Goal: Task Accomplishment & Management: Complete application form

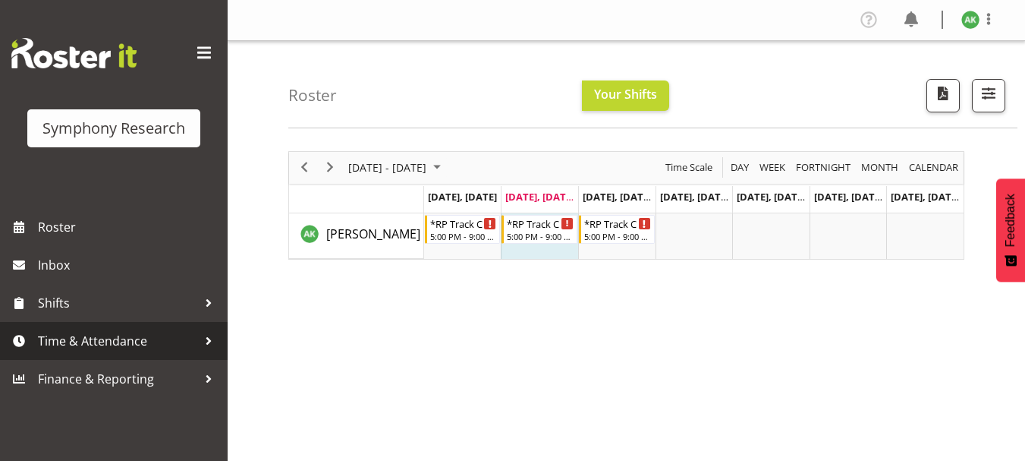
click at [114, 343] on span "Time & Attendance" at bounding box center [117, 340] width 159 height 23
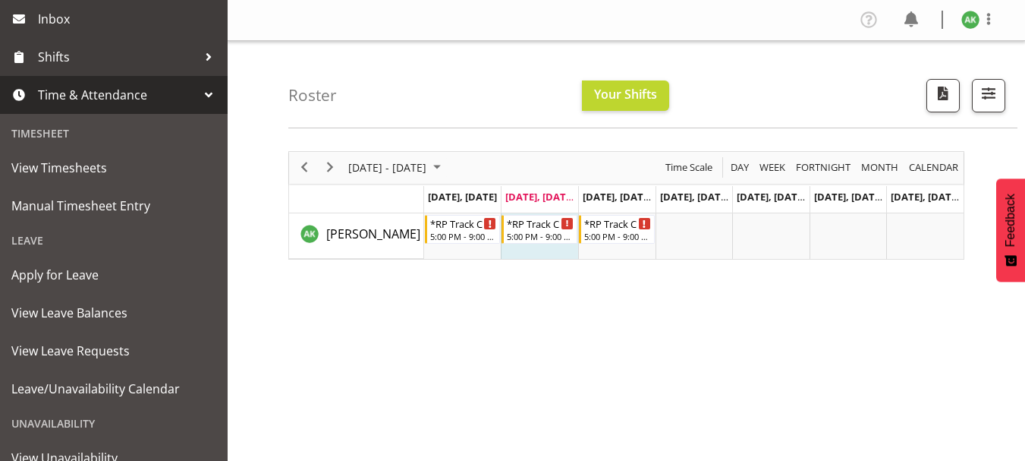
scroll to position [277, 0]
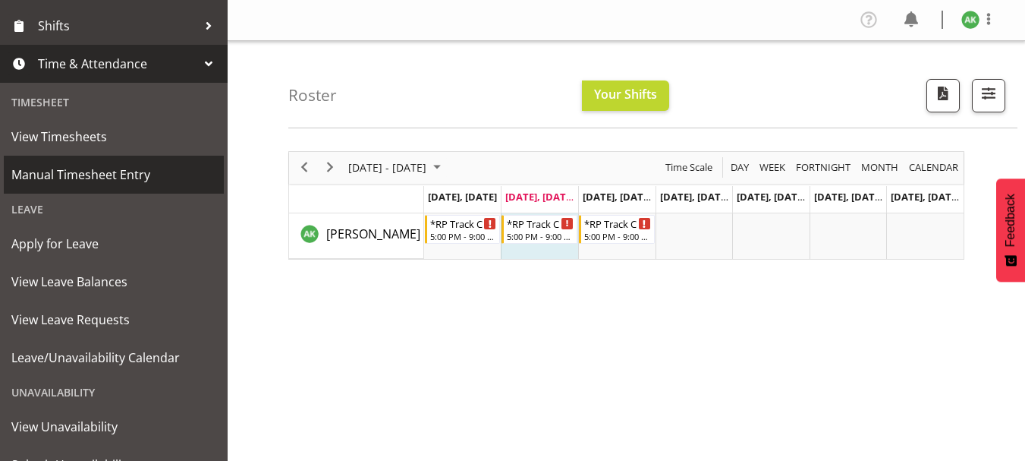
click at [95, 184] on span "Manual Timesheet Entry" at bounding box center [113, 174] width 205 height 23
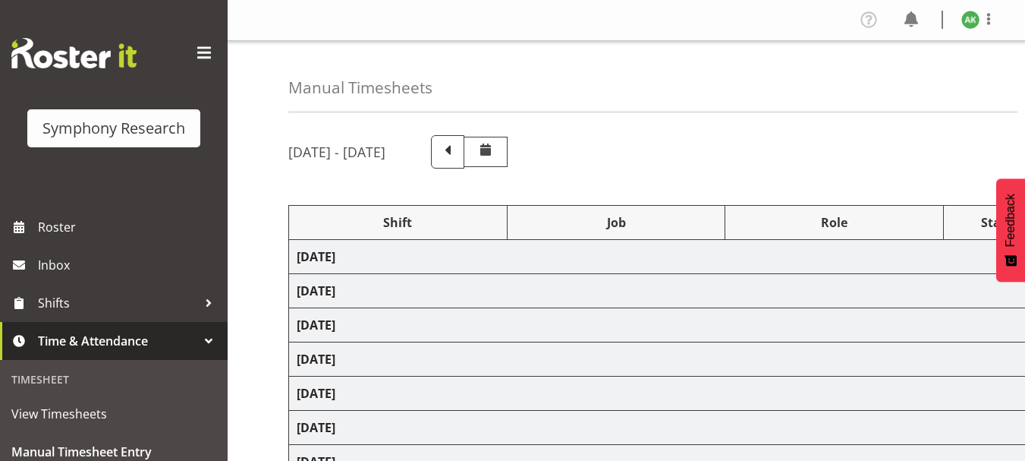
select select "48116"
select select "10239"
select select "47"
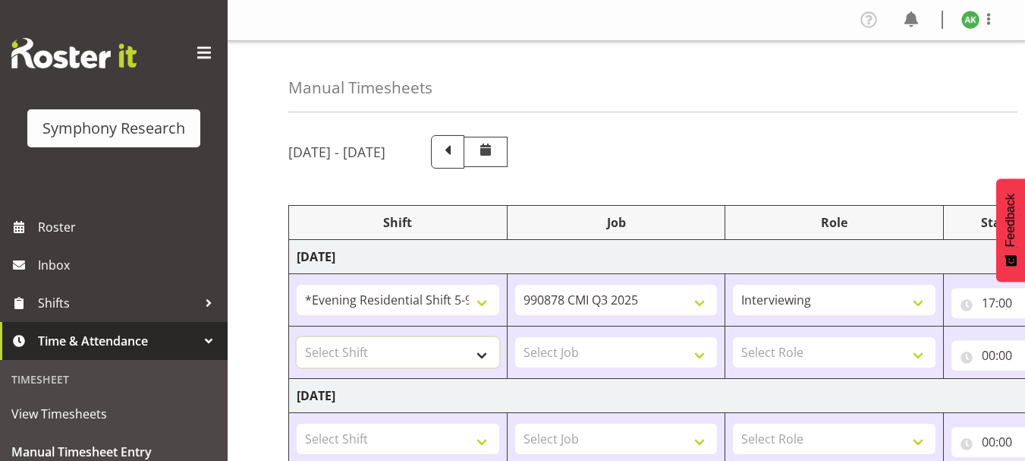
click at [479, 349] on select "Select Shift !!Project Briefing (Job to be assigned) !!Weekend Residential (Ros…" at bounding box center [398, 352] width 203 height 30
click at [679, 61] on div "Manual Timesheets" at bounding box center [652, 76] width 729 height 71
click at [409, 350] on select "Select Shift !!Project Briefing (Job to be assigned) !!Weekend Residential (Ros…" at bounding box center [398, 352] width 203 height 30
click at [690, 101] on div "Manual Timesheets" at bounding box center [652, 76] width 729 height 71
click at [460, 359] on select "Select Shift !!Project Briefing (Job to be assigned) !!Weekend Residential (Ros…" at bounding box center [398, 352] width 203 height 30
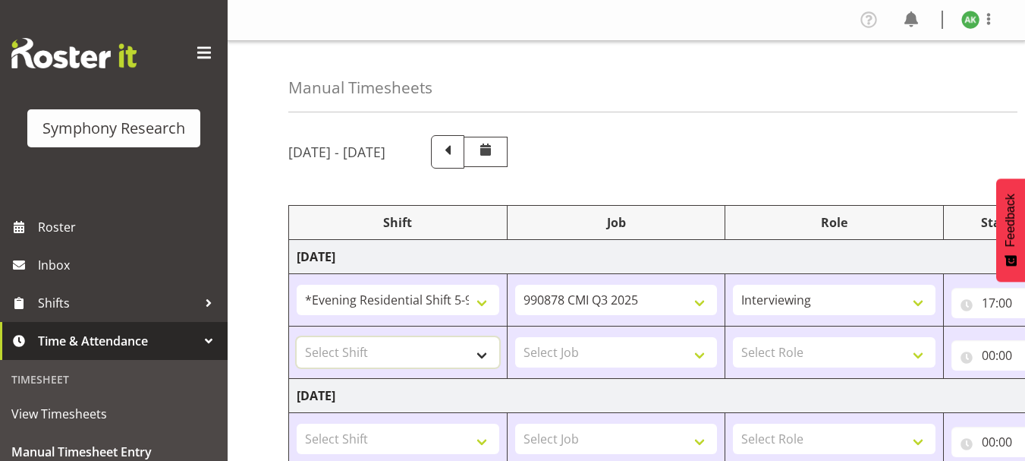
select select "48116"
click at [297, 337] on select "Select Shift !!Project Briefing (Job to be assigned) !!Weekend Residential (Ros…" at bounding box center [398, 352] width 203 height 30
click at [618, 351] on select "Select Job 550060 IF Admin 553492 World Poll Aus Wave 2 Main 2025 553493 World …" at bounding box center [616, 352] width 203 height 30
select select "10239"
click at [515, 337] on select "Select Job 550060 IF Admin 553492 World Poll Aus Wave 2 Main 2025 553493 World …" at bounding box center [616, 352] width 203 height 30
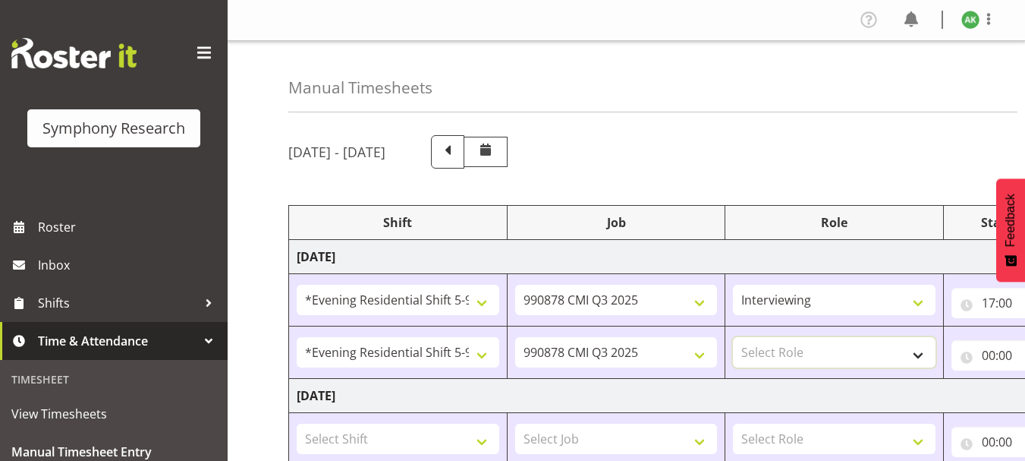
click at [812, 347] on select "Select Role Briefing Interviewing" at bounding box center [834, 352] width 203 height 30
select select "47"
click at [733, 337] on select "Select Role Briefing Interviewing" at bounding box center [834, 352] width 203 height 30
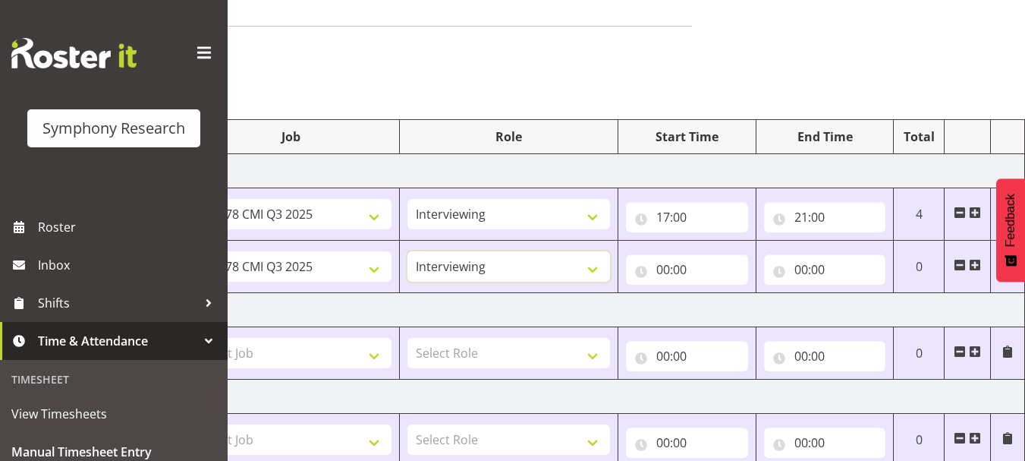
scroll to position [87, 0]
click at [662, 269] on input "00:00" at bounding box center [687, 268] width 122 height 30
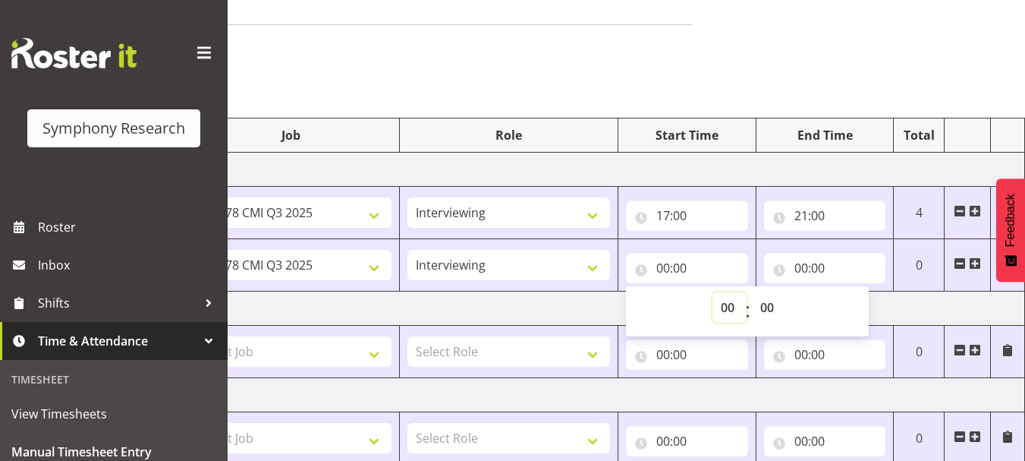
click at [727, 305] on select "00 01 02 03 04 05 06 07 08 09 10 11 12 13 14 15 16 17 18 19 20 21 22 23" at bounding box center [729, 307] width 34 height 30
select select "17"
click at [712, 292] on select "00 01 02 03 04 05 06 07 08 09 10 11 12 13 14 15 16 17 18 19 20 21 22 23" at bounding box center [729, 307] width 34 height 30
type input "17:00"
click at [769, 307] on select "00 01 02 03 04 05 06 07 08 09 10 11 12 13 14 15 16 17 18 19 20 21 22 23 24 25 2…" at bounding box center [769, 307] width 34 height 30
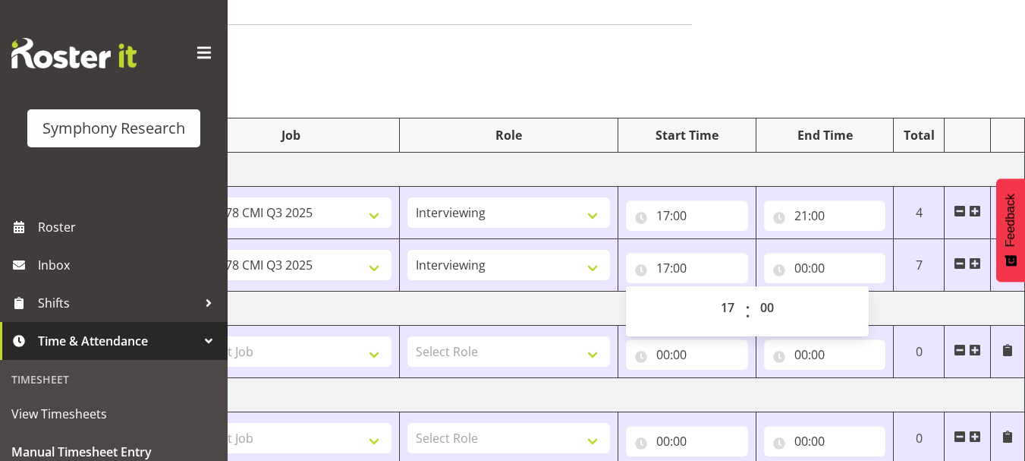
click at [915, 303] on td "Tuesday 19th August 2025" at bounding box center [494, 308] width 1061 height 34
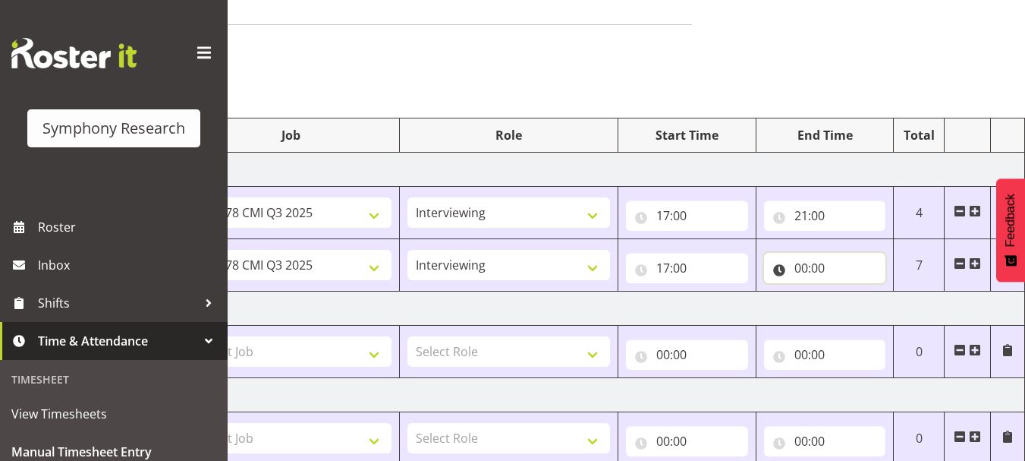
click at [794, 272] on input "00:00" at bounding box center [825, 268] width 122 height 30
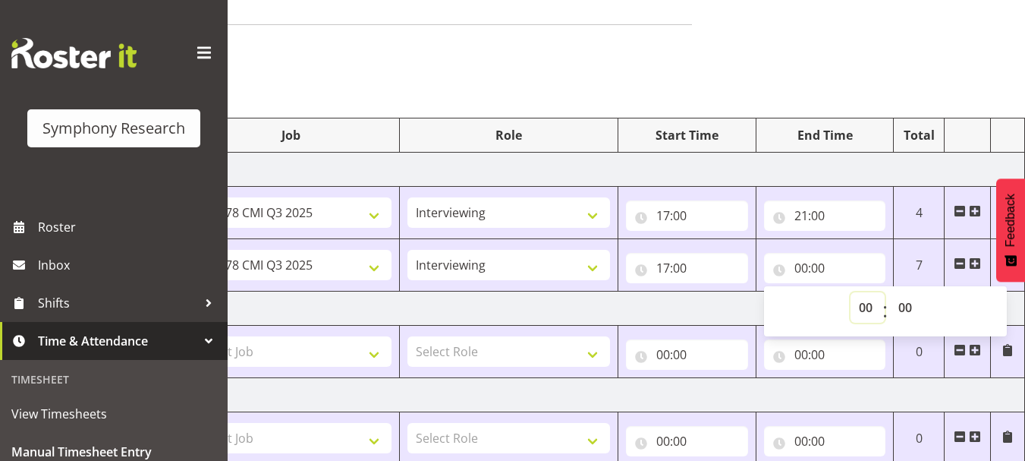
click at [860, 307] on select "00 01 02 03 04 05 06 07 08 09 10 11 12 13 14 15 16 17 18 19 20 21 22 23" at bounding box center [867, 307] width 34 height 30
select select "21"
click at [850, 292] on select "00 01 02 03 04 05 06 07 08 09 10 11 12 13 14 15 16 17 18 19 20 21 22 23" at bounding box center [867, 307] width 34 height 30
type input "21:00"
click at [851, 61] on div "Manual Timesheets August 18th - August 24th 2025 Shift Job Role Start Time End …" at bounding box center [626, 425] width 797 height 942
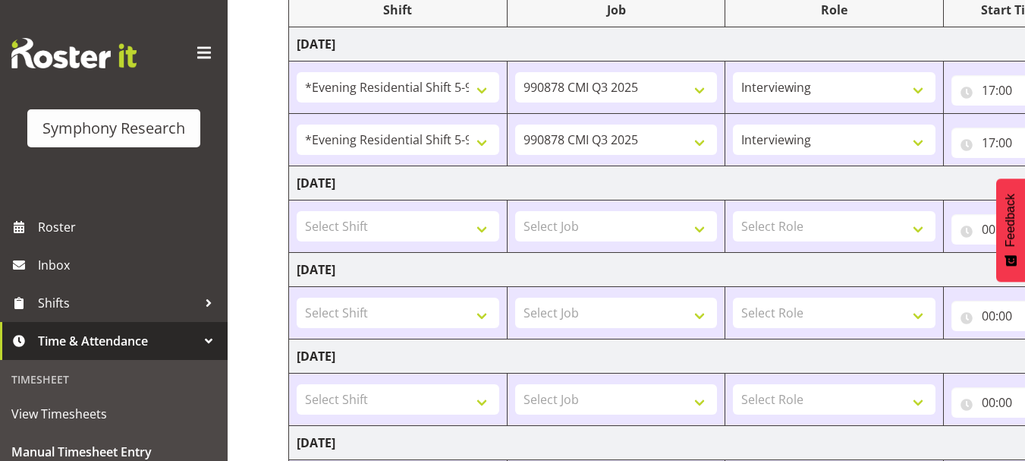
scroll to position [215, 0]
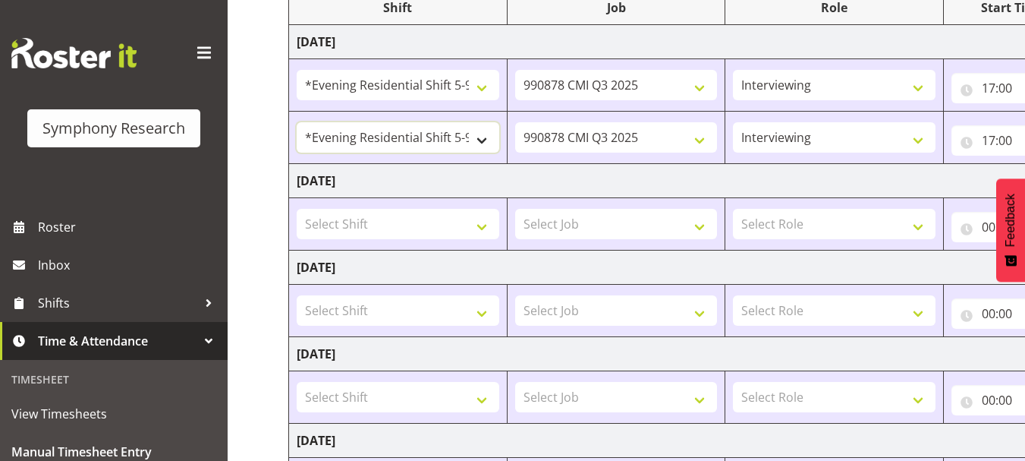
click at [480, 140] on select "!!Project Briefing (Job to be assigned) !!Weekend Residential (Roster IT Shift …" at bounding box center [398, 137] width 203 height 30
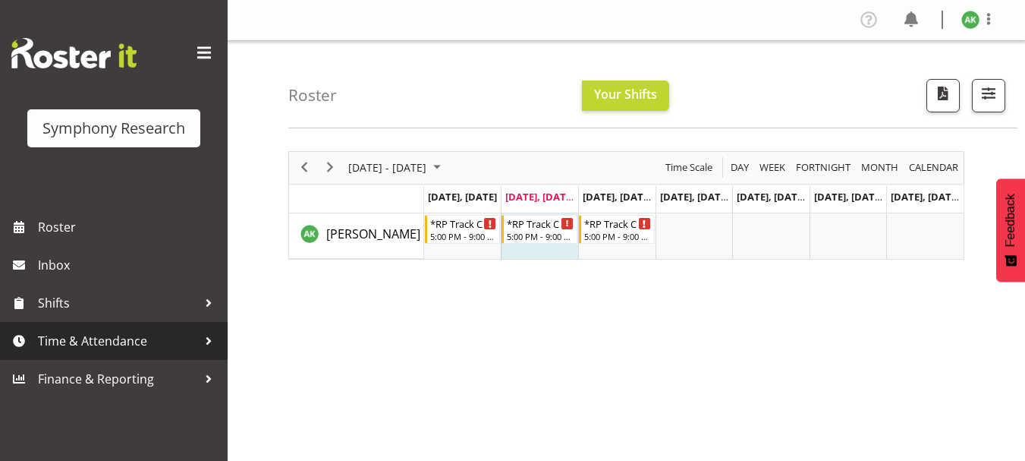
click at [125, 337] on span "Time & Attendance" at bounding box center [117, 340] width 159 height 23
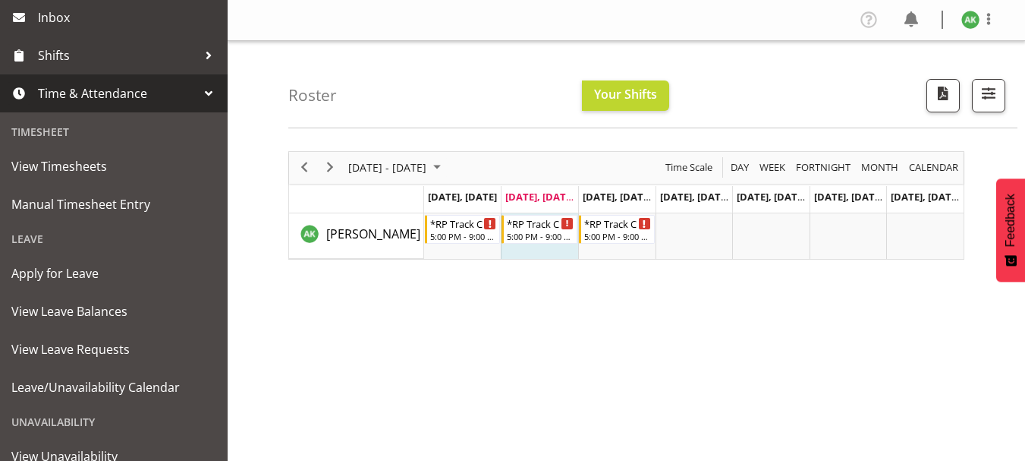
scroll to position [264, 0]
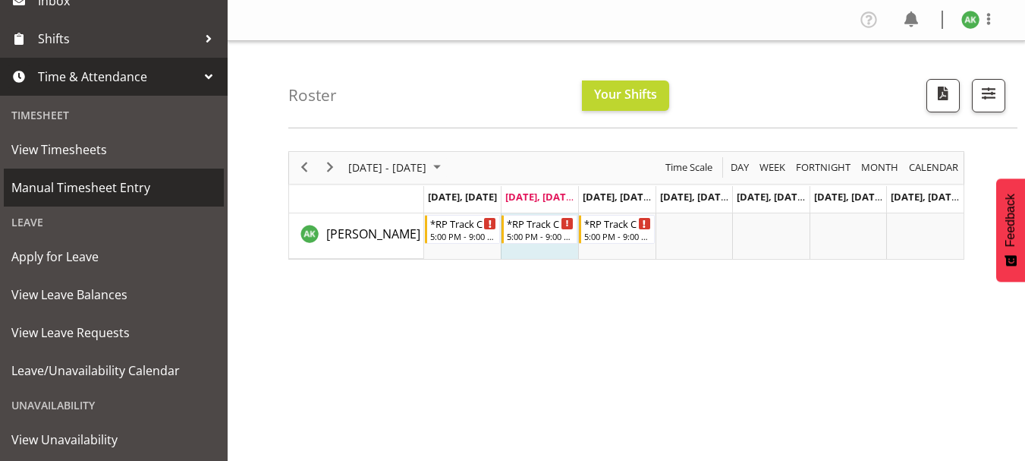
click at [88, 185] on span "Manual Timesheet Entry" at bounding box center [113, 187] width 205 height 23
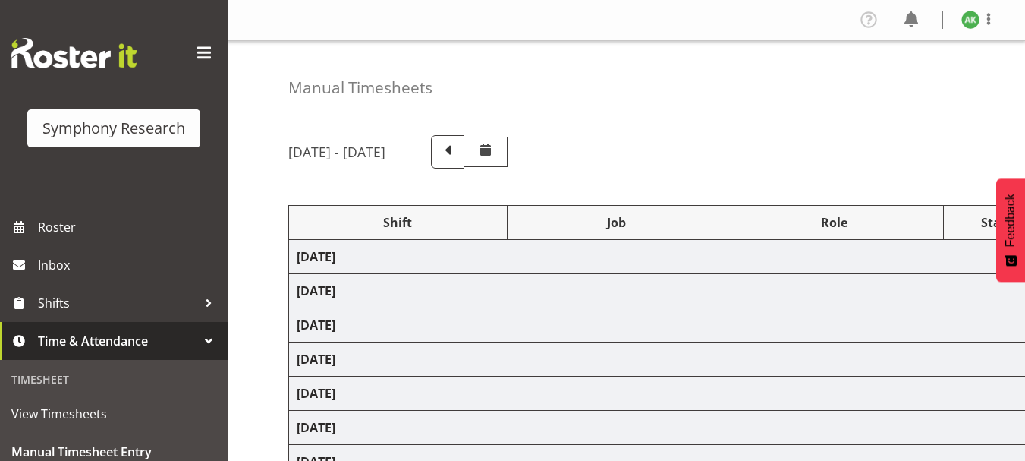
select select "48116"
select select "10239"
select select "47"
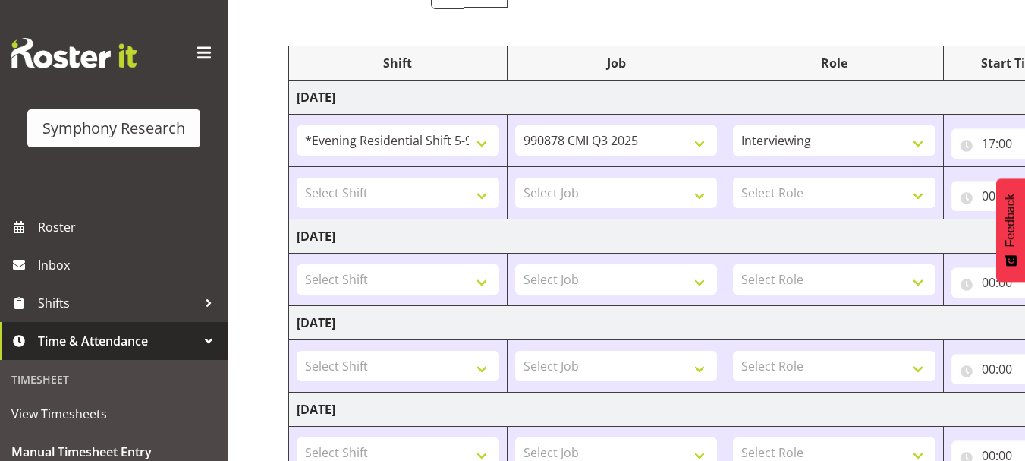
scroll to position [182, 0]
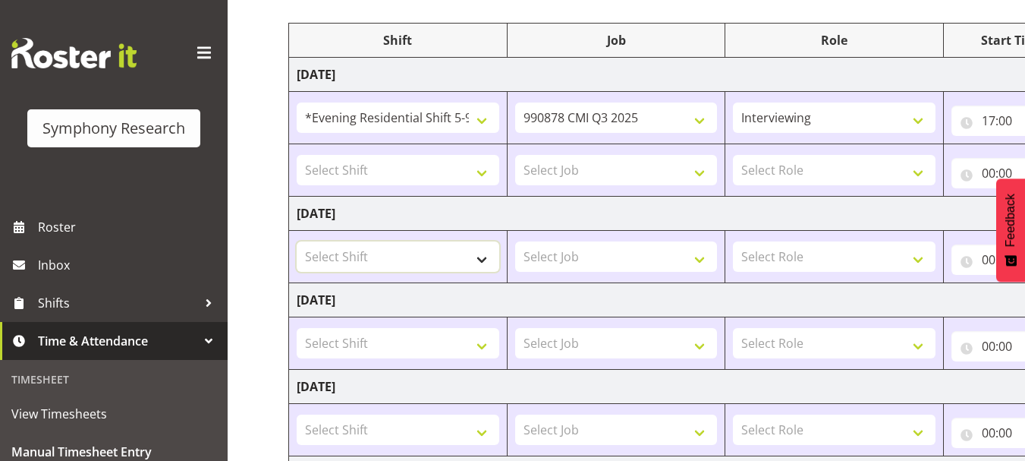
click at [485, 255] on select "Select Shift !!Project Briefing (Job to be assigned) !!Weekend Residential (Ros…" at bounding box center [398, 256] width 203 height 30
select select "48116"
click at [297, 241] on select "Select Shift !!Project Briefing (Job to be assigned) !!Weekend Residential (Ros…" at bounding box center [398, 256] width 203 height 30
click at [604, 256] on select "Select Job 550060 IF Admin 553492 World Poll Aus Wave 2 Main 2025 553493 World …" at bounding box center [616, 256] width 203 height 30
select select "10239"
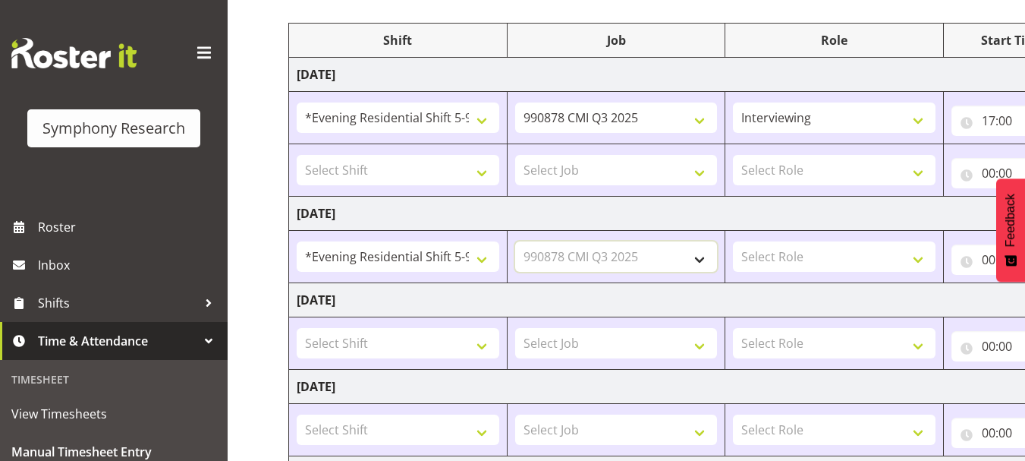
click at [515, 241] on select "Select Job 550060 IF Admin 553492 World Poll Aus Wave 2 Main 2025 553493 World …" at bounding box center [616, 256] width 203 height 30
click at [832, 263] on select "Select Role Briefing Interviewing" at bounding box center [834, 256] width 203 height 30
select select "47"
click at [733, 241] on select "Select Role Briefing Interviewing" at bounding box center [834, 256] width 203 height 30
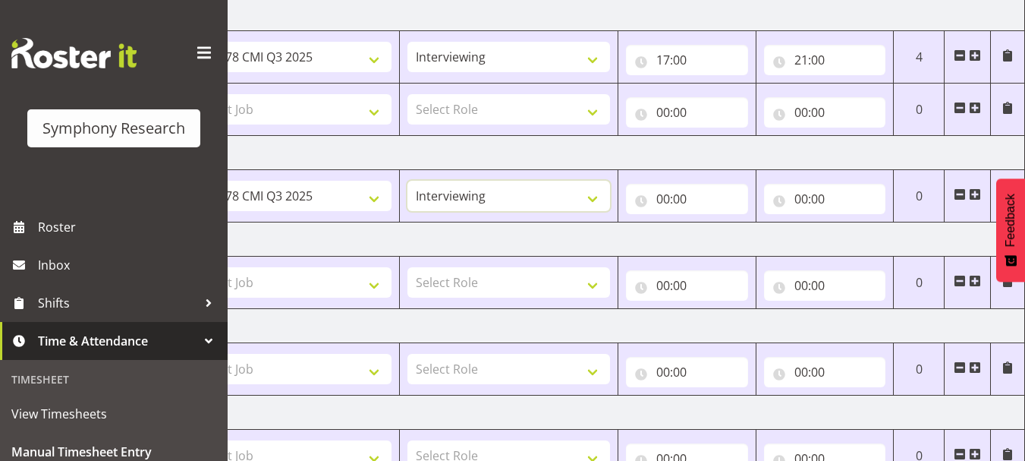
scroll to position [230, 0]
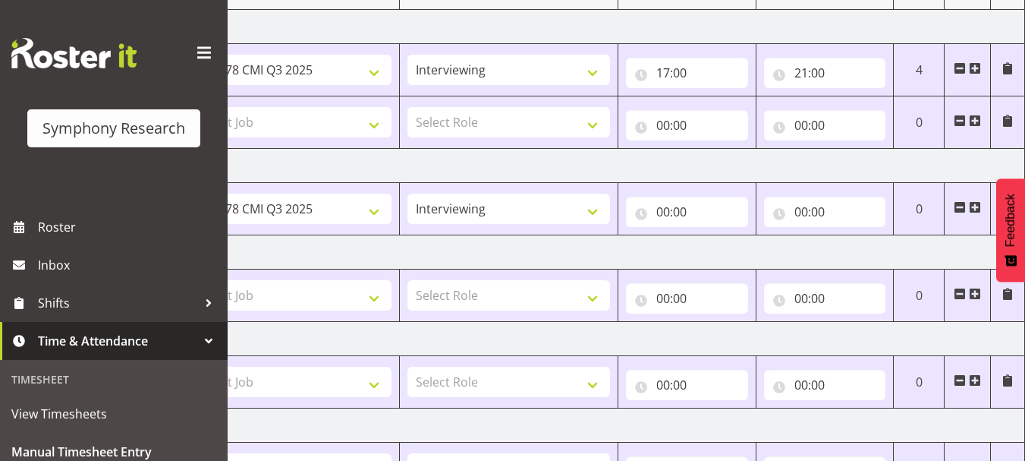
click at [1008, 120] on span at bounding box center [1007, 121] width 12 height 12
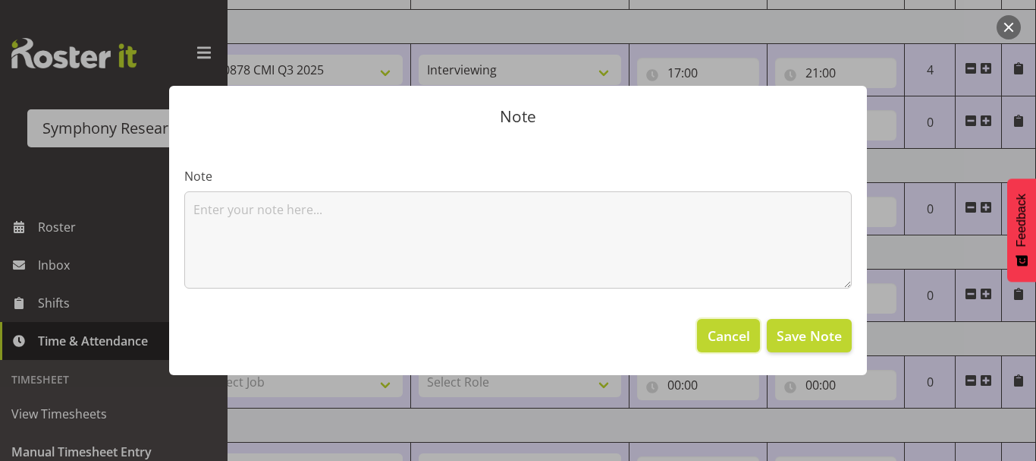
click at [732, 345] on span "Cancel" at bounding box center [729, 335] width 42 height 20
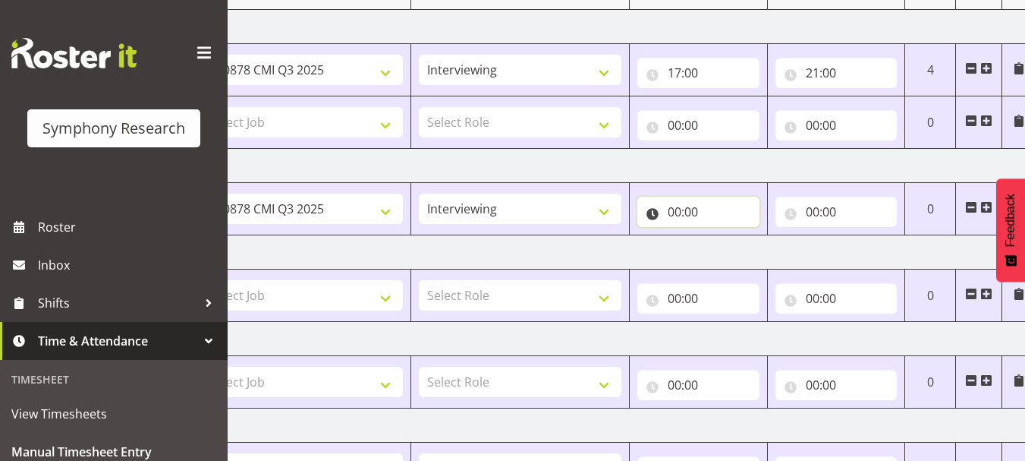
click at [695, 214] on input "00:00" at bounding box center [698, 211] width 122 height 30
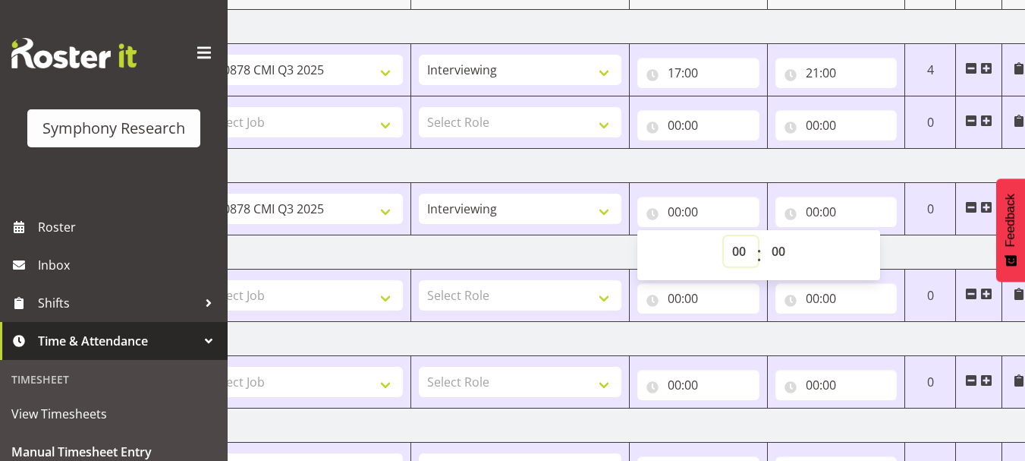
click at [738, 250] on select "00 01 02 03 04 05 06 07 08 09 10 11 12 13 14 15 16 17 18 19 20 21 22 23" at bounding box center [741, 251] width 34 height 30
click at [969, 118] on span at bounding box center [971, 121] width 12 height 12
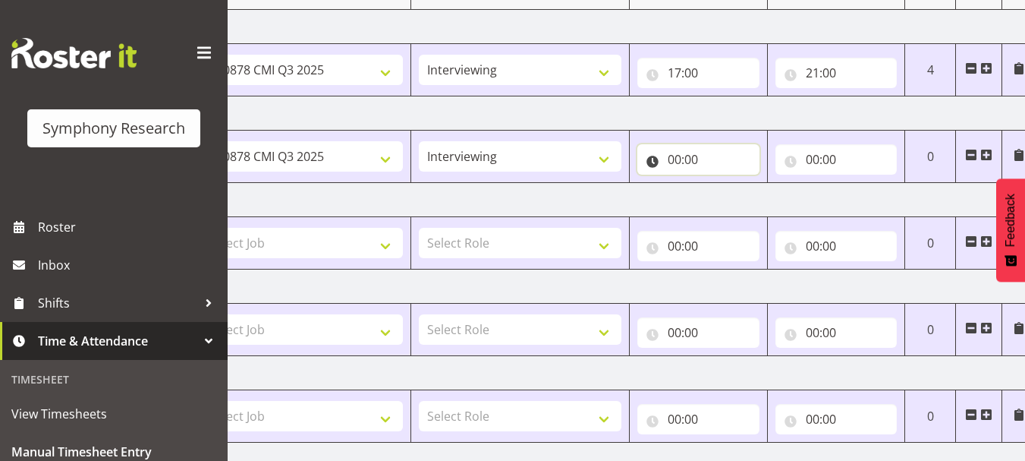
click at [688, 165] on input "00:00" at bounding box center [698, 159] width 122 height 30
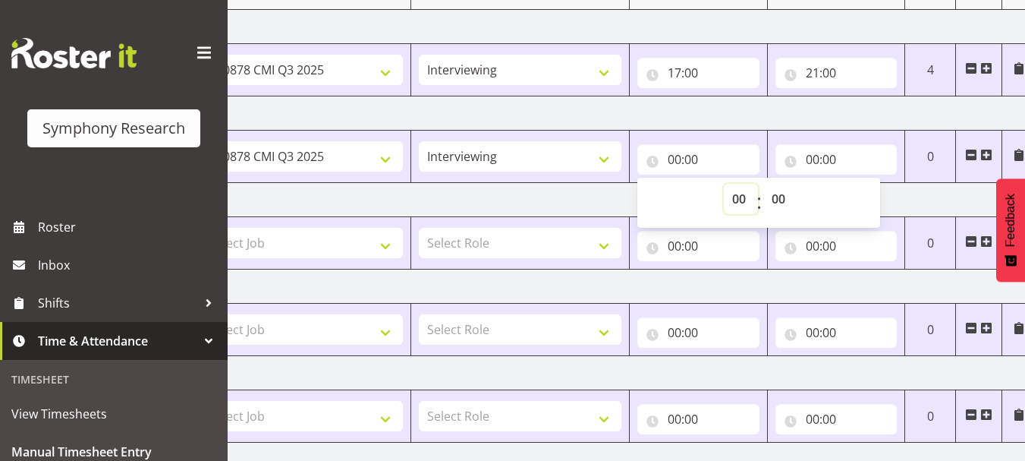
click at [734, 196] on select "00 01 02 03 04 05 06 07 08 09 10 11 12 13 14 15 16 17 18 19 20 21 22 23" at bounding box center [741, 199] width 34 height 30
select select "17"
click at [724, 184] on select "00 01 02 03 04 05 06 07 08 09 10 11 12 13 14 15 16 17 18 19 20 21 22 23" at bounding box center [741, 199] width 34 height 30
type input "17:00"
click at [816, 156] on input "00:00" at bounding box center [836, 159] width 122 height 30
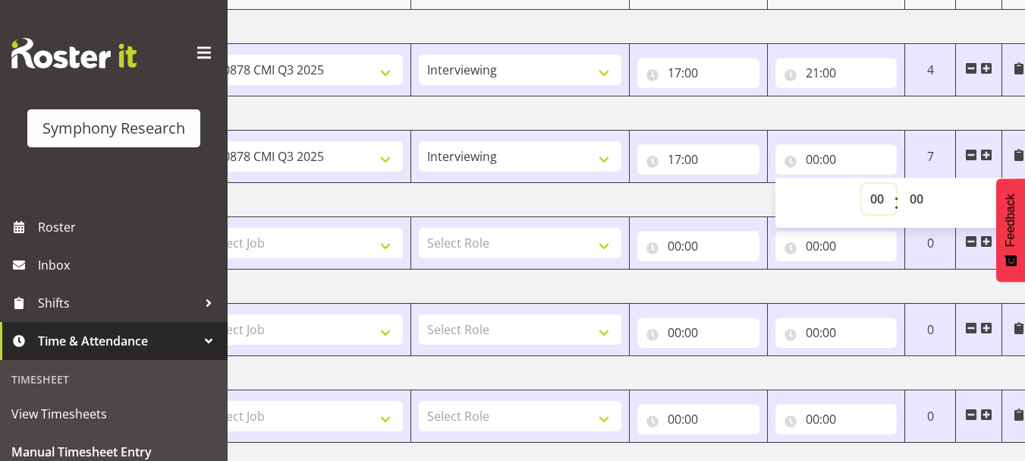
click at [875, 197] on select "00 01 02 03 04 05 06 07 08 09 10 11 12 13 14 15 16 17 18 19 20 21 22 23" at bounding box center [879, 199] width 34 height 30
select select "21"
click at [862, 184] on select "00 01 02 03 04 05 06 07 08 09 10 11 12 13 14 15 16 17 18 19 20 21 22 23" at bounding box center [879, 199] width 34 height 30
type input "21:00"
click at [726, 203] on td "Wednesday 20th August 2025" at bounding box center [505, 200] width 1061 height 34
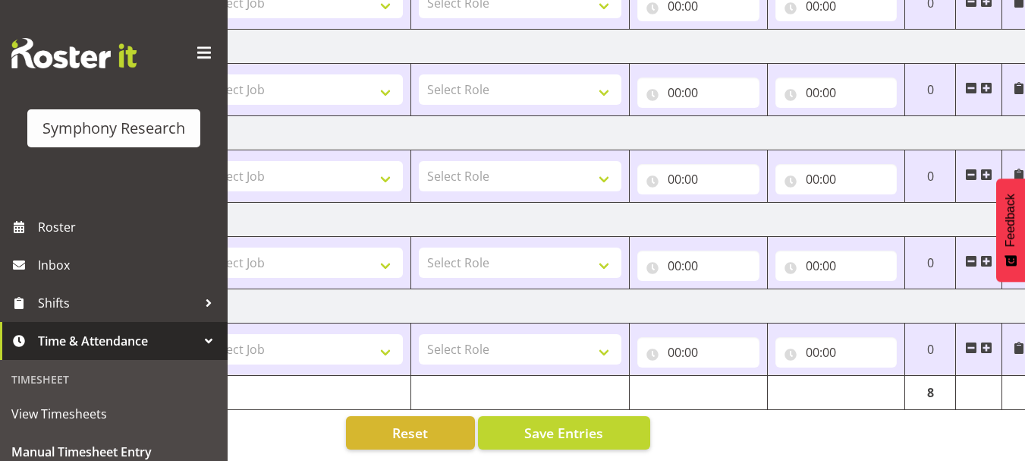
scroll to position [477, 0]
click at [568, 426] on span "Save Entries" at bounding box center [563, 433] width 79 height 20
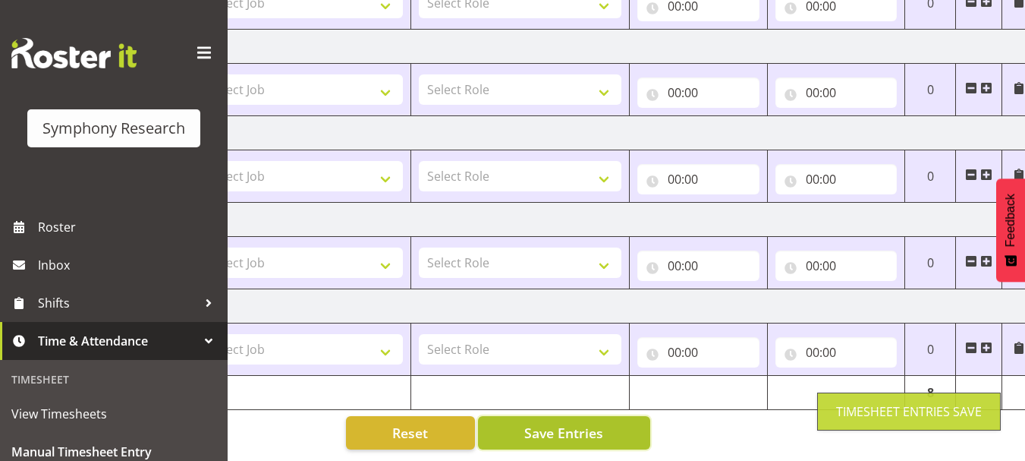
click at [580, 427] on span "Save Entries" at bounding box center [563, 433] width 79 height 20
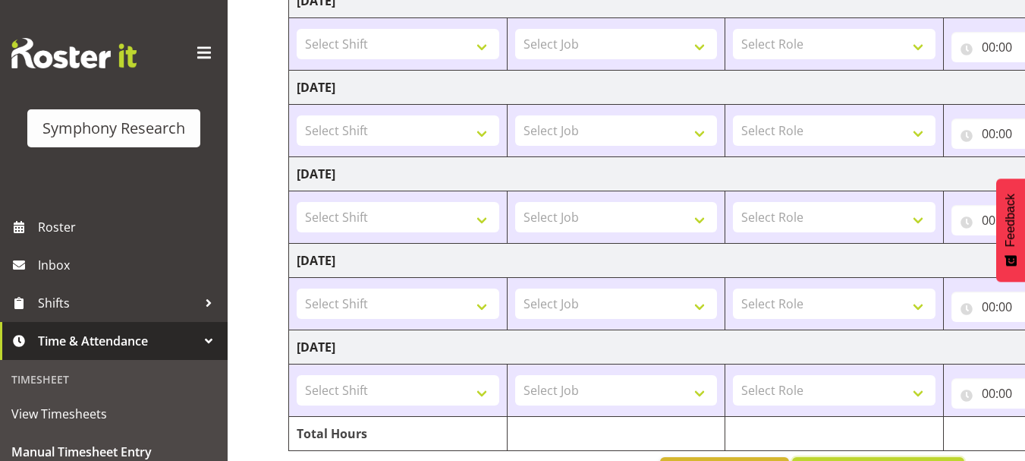
scroll to position [481, 0]
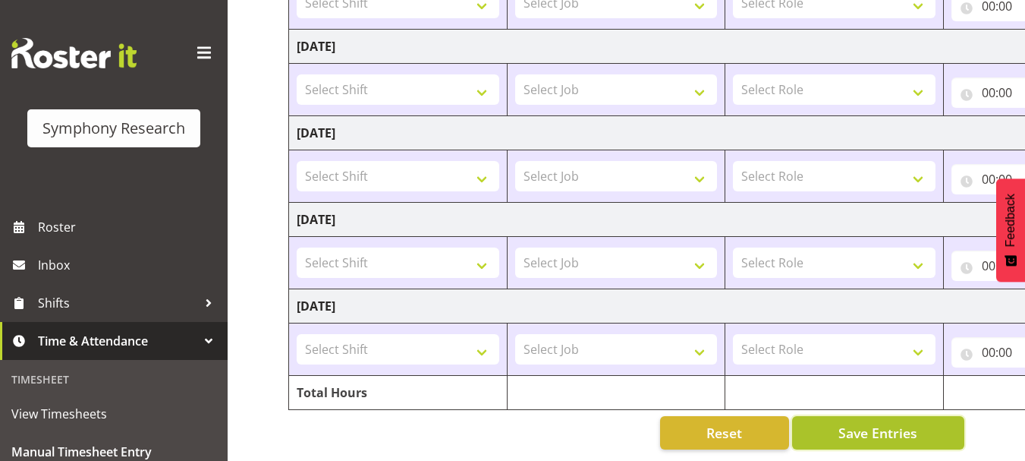
click at [884, 425] on span "Save Entries" at bounding box center [877, 433] width 79 height 20
